Goal: Transaction & Acquisition: Purchase product/service

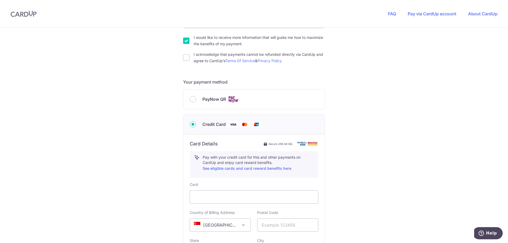
scroll to position [159, 0]
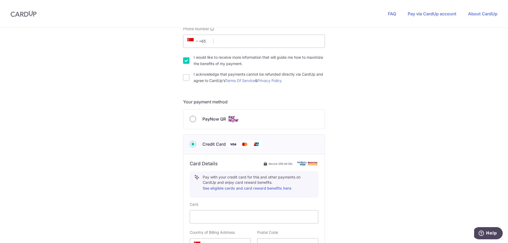
click at [192, 119] on input "PayNow QR" at bounding box center [193, 119] width 6 height 6
radio input "true"
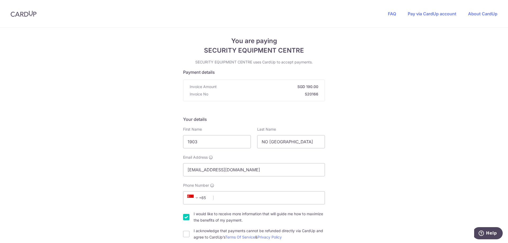
scroll to position [0, 0]
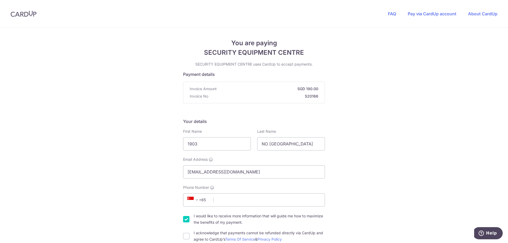
click at [187, 221] on input "I would like to receive more information that will guide me how to maximize the…" at bounding box center [186, 219] width 6 height 6
checkbox input "false"
click at [229, 199] on input "Phone Number" at bounding box center [254, 200] width 142 height 13
type input "96927865"
click at [213, 129] on div "First Name 1903" at bounding box center [217, 140] width 68 height 22
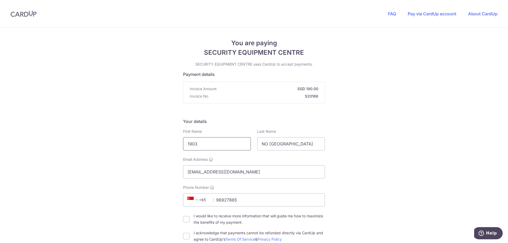
click at [206, 145] on input "1903" at bounding box center [217, 143] width 68 height 13
type input "1"
type input "[PERSON_NAME]"
click at [317, 145] on div "Last Name NO [GEOGRAPHIC_DATA]" at bounding box center [291, 140] width 68 height 22
type input "N"
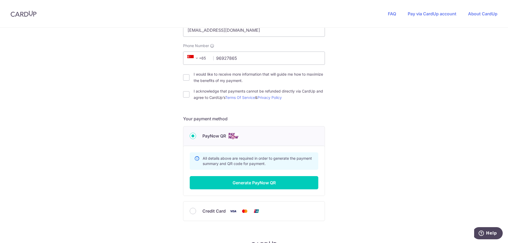
scroll to position [159, 0]
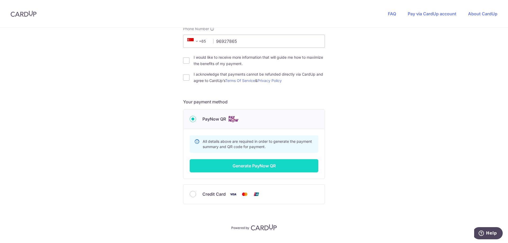
type input "[PERSON_NAME]"
click at [253, 166] on button "Generate PayNow QR" at bounding box center [254, 165] width 129 height 13
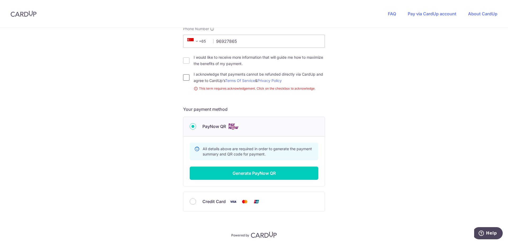
click at [185, 77] on input "I acknowledge that payments cannot be refunded directly via CardUp and agree to…" at bounding box center [186, 77] width 6 height 6
checkbox input "true"
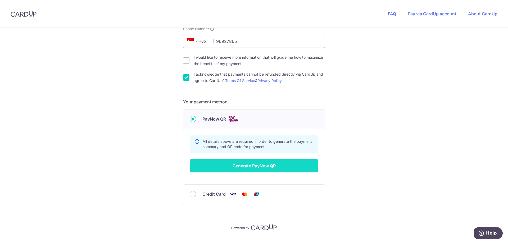
click at [250, 165] on button "Generate PayNow QR" at bounding box center [254, 165] width 129 height 13
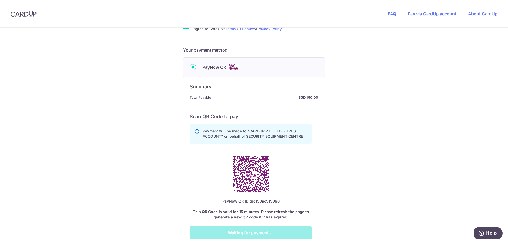
scroll to position [238, 0]
